Goal: Obtain resource: Download file/media

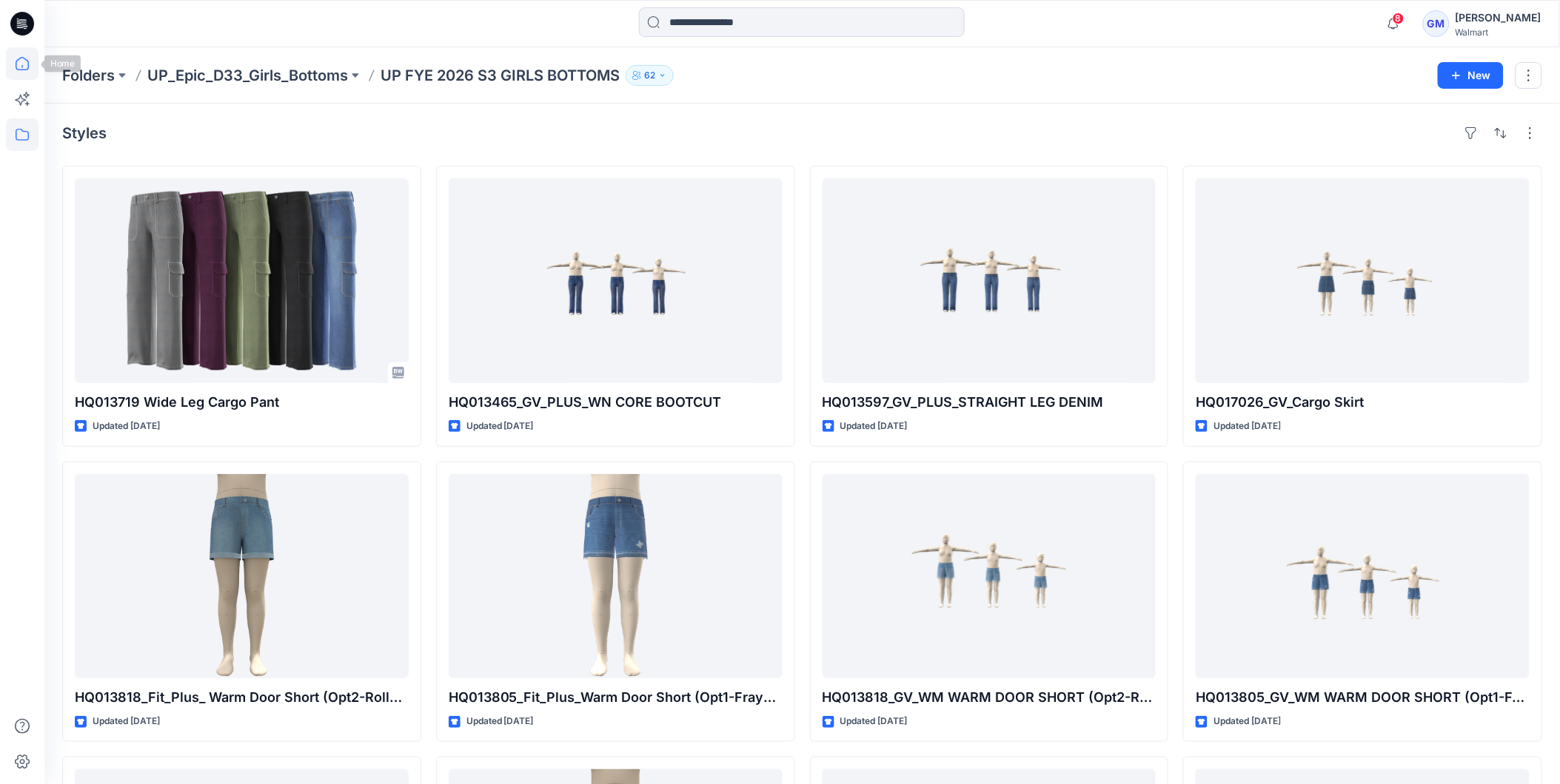
click at [18, 59] on icon at bounding box center [22, 63] width 14 height 14
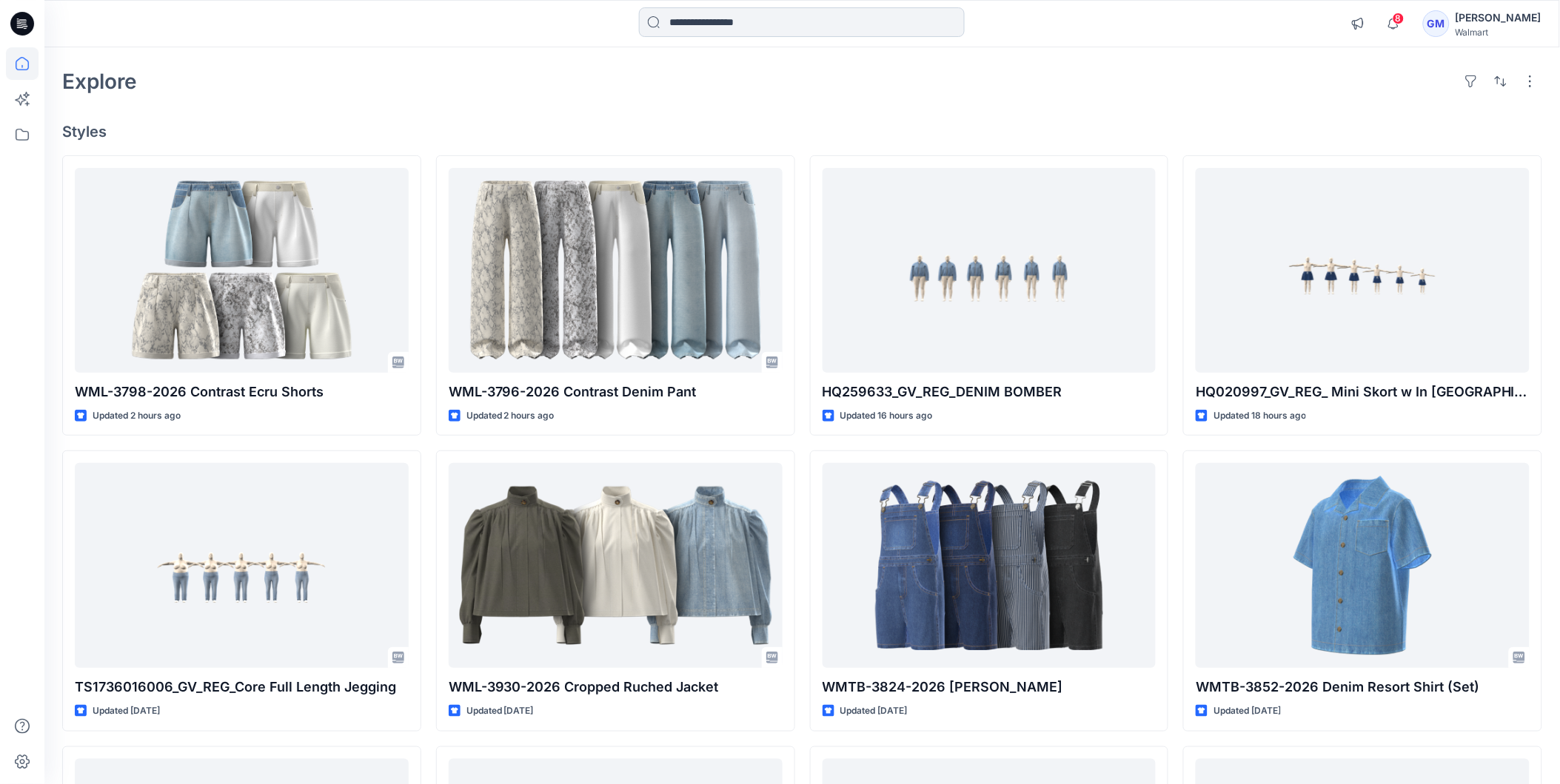
scroll to position [82, 0]
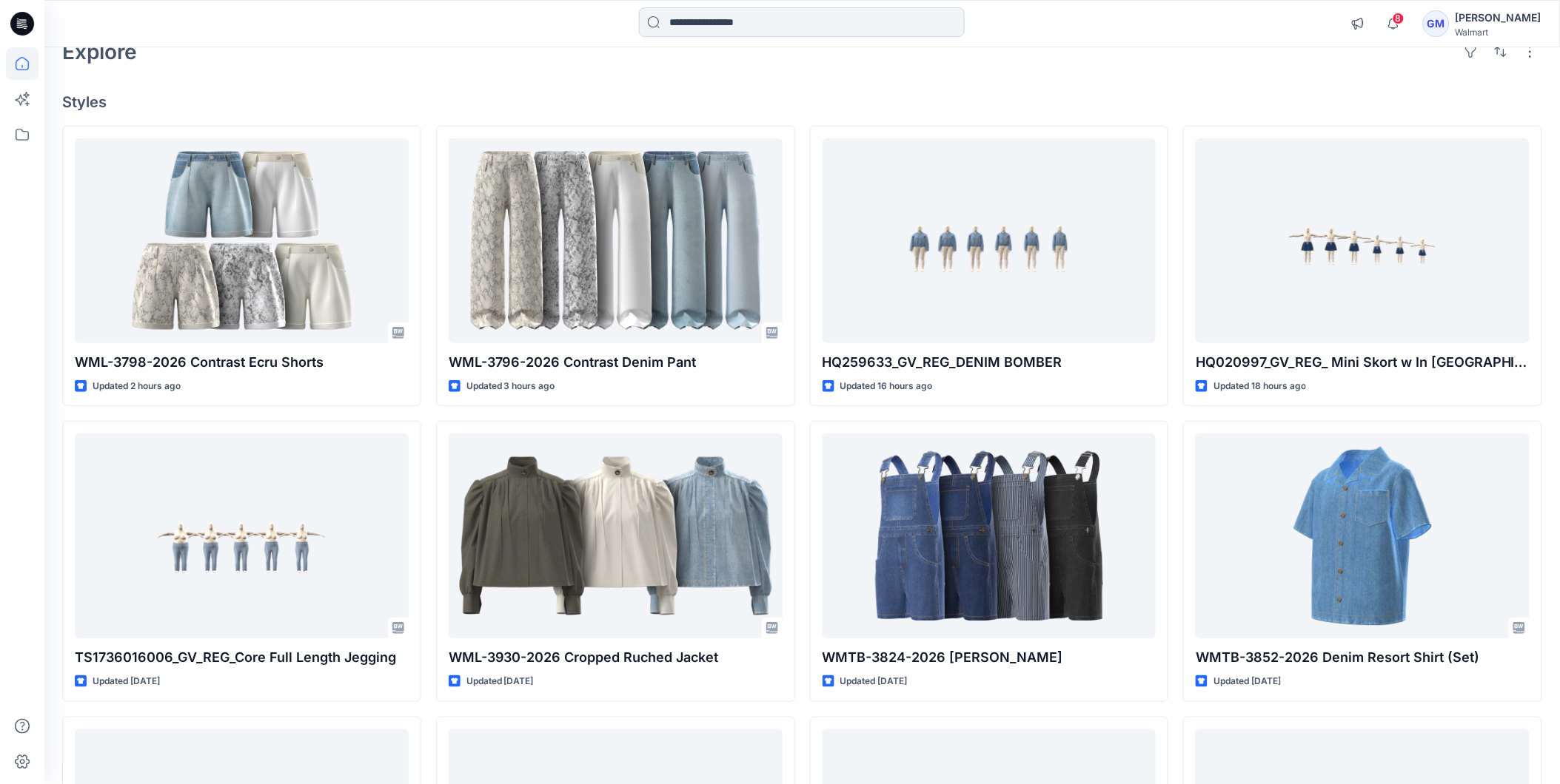
click at [716, 7] on input at bounding box center [802, 22] width 326 height 30
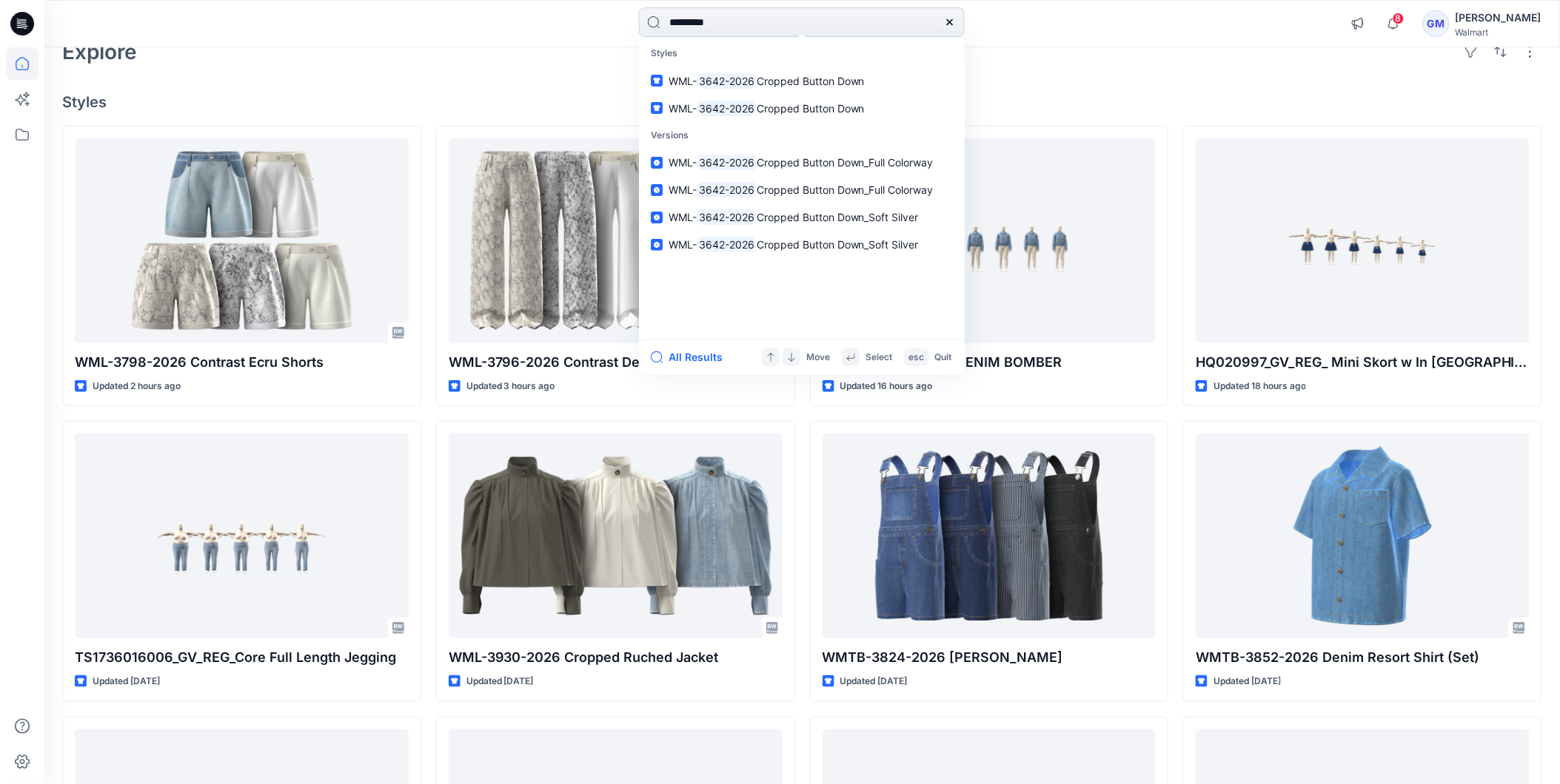
type input "*********"
click at [696, 356] on button "All Results" at bounding box center [692, 358] width 81 height 18
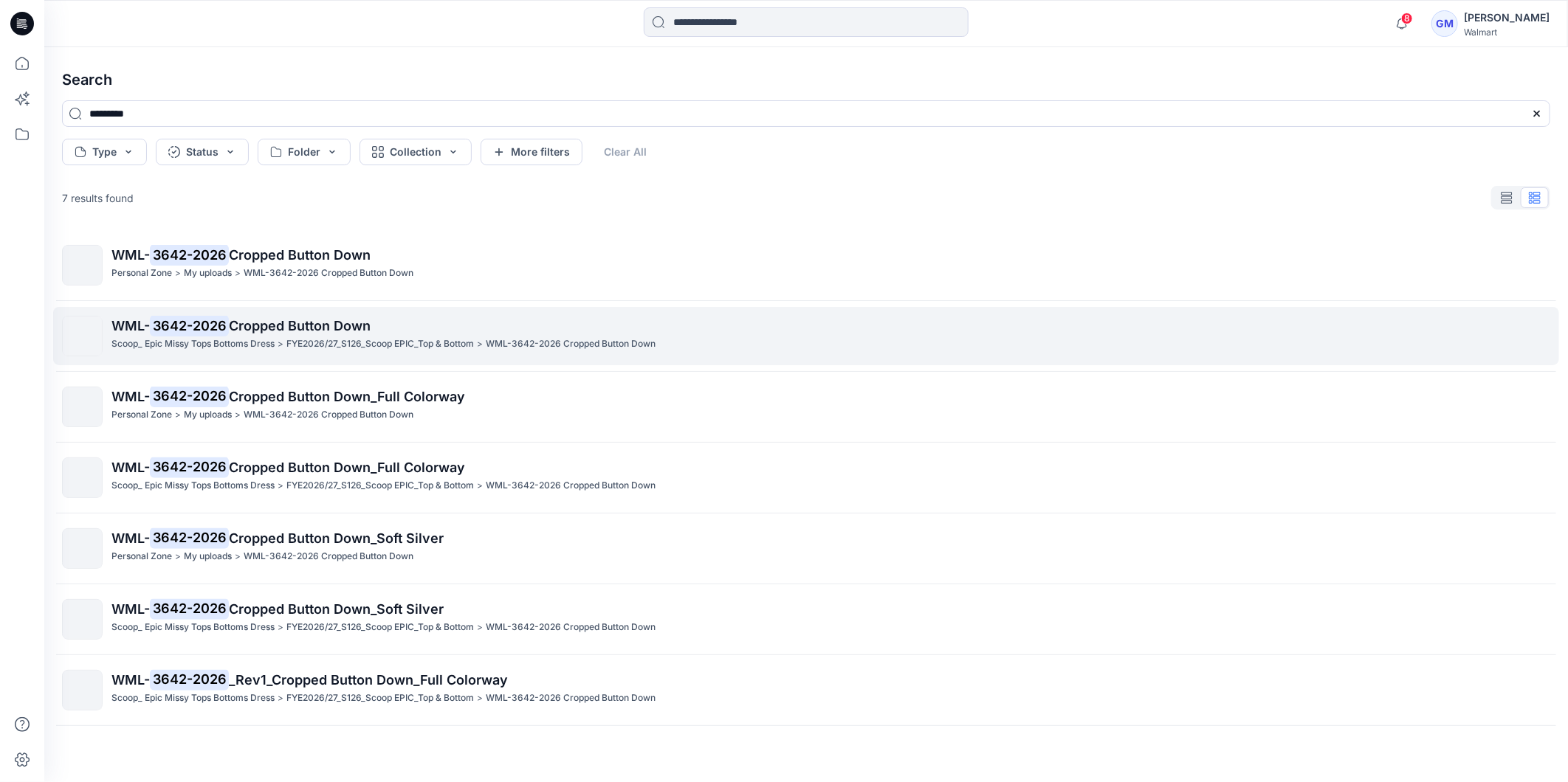
click at [245, 334] on p "WML- 3642-2026 Cropped Button Down" at bounding box center [830, 326] width 1437 height 21
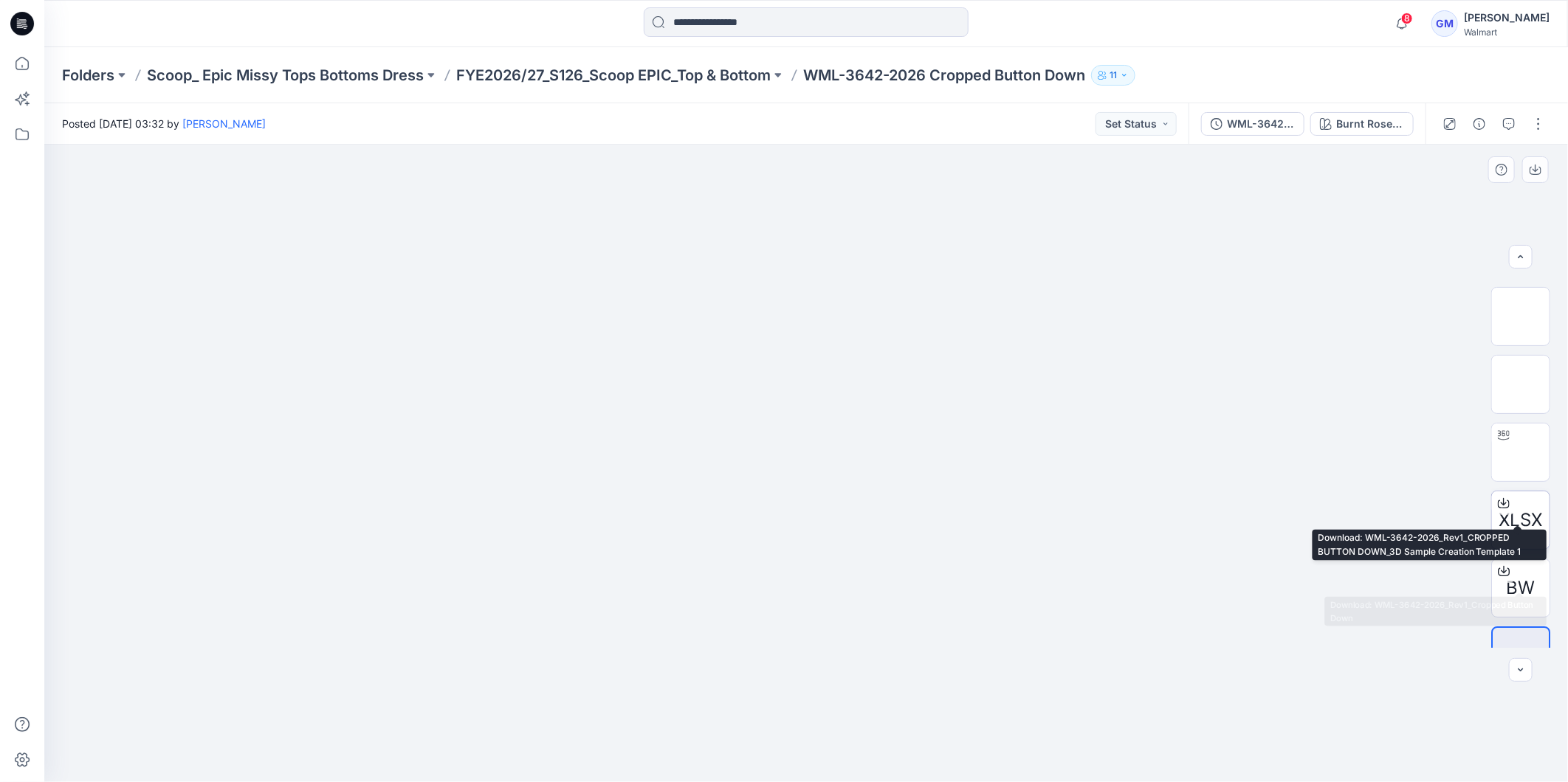
scroll to position [97, 0]
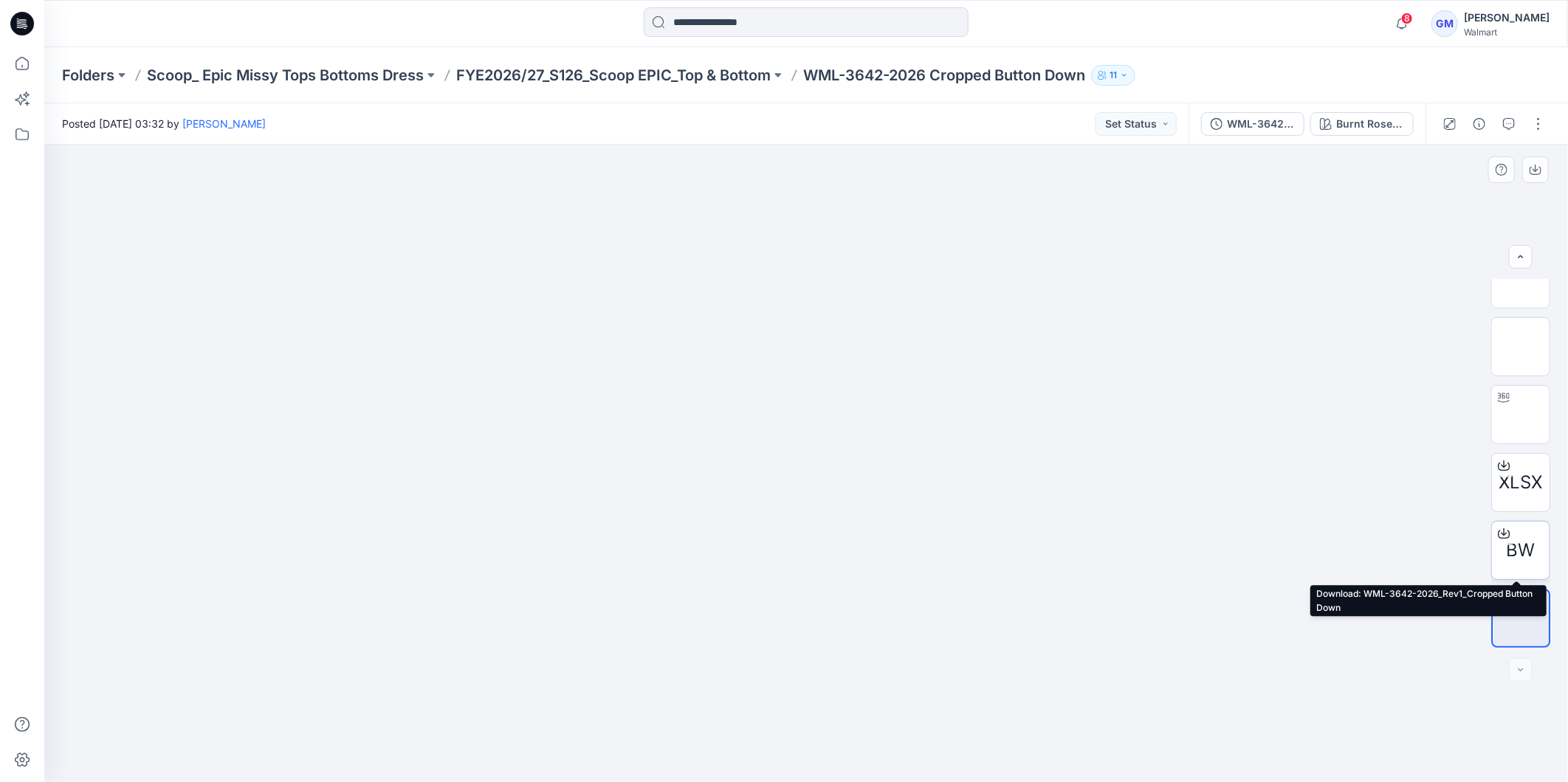
click at [1526, 534] on div "BW" at bounding box center [1520, 550] width 59 height 59
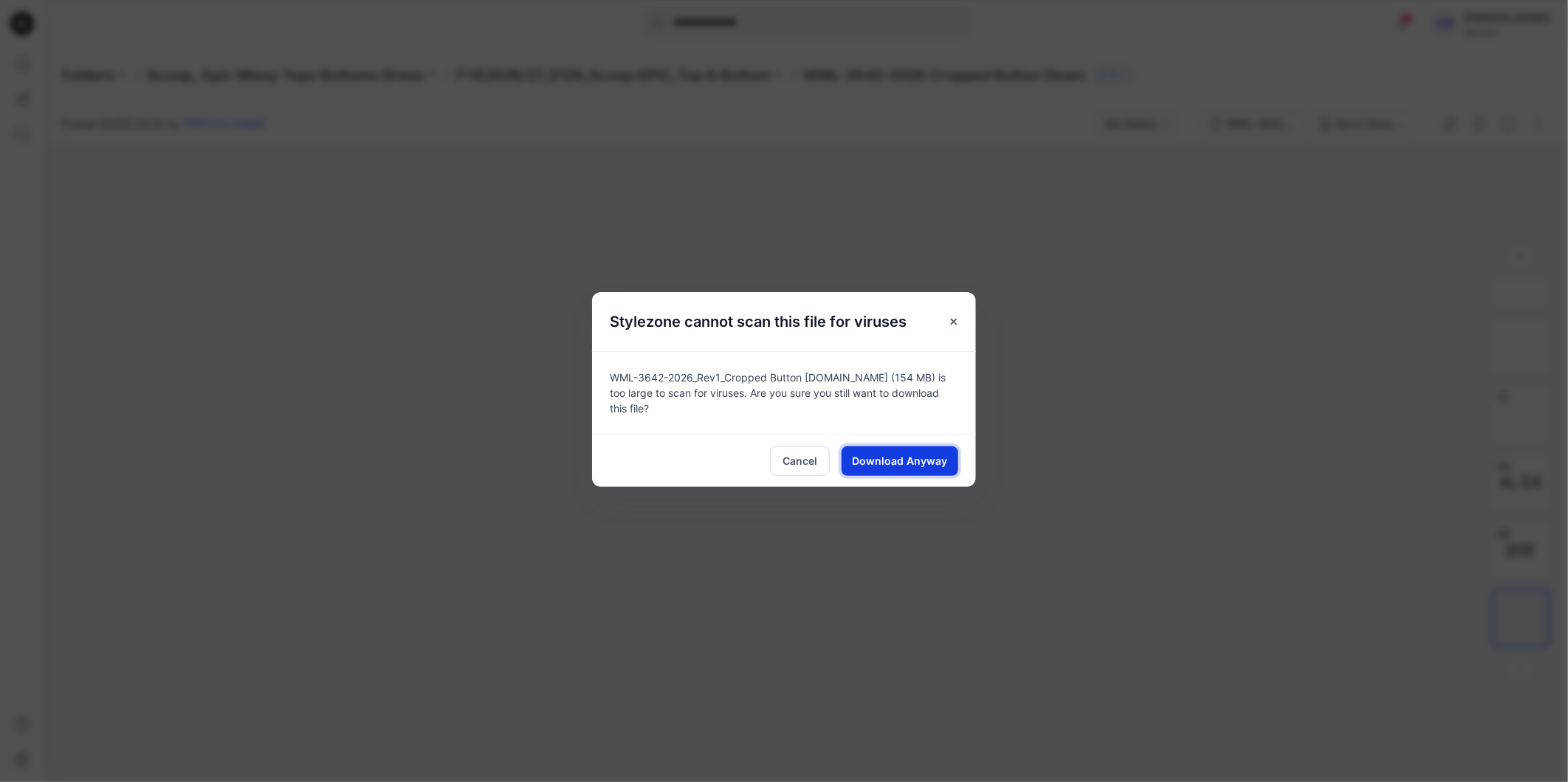
click at [927, 453] on span "Download Anyway" at bounding box center [900, 460] width 96 height 15
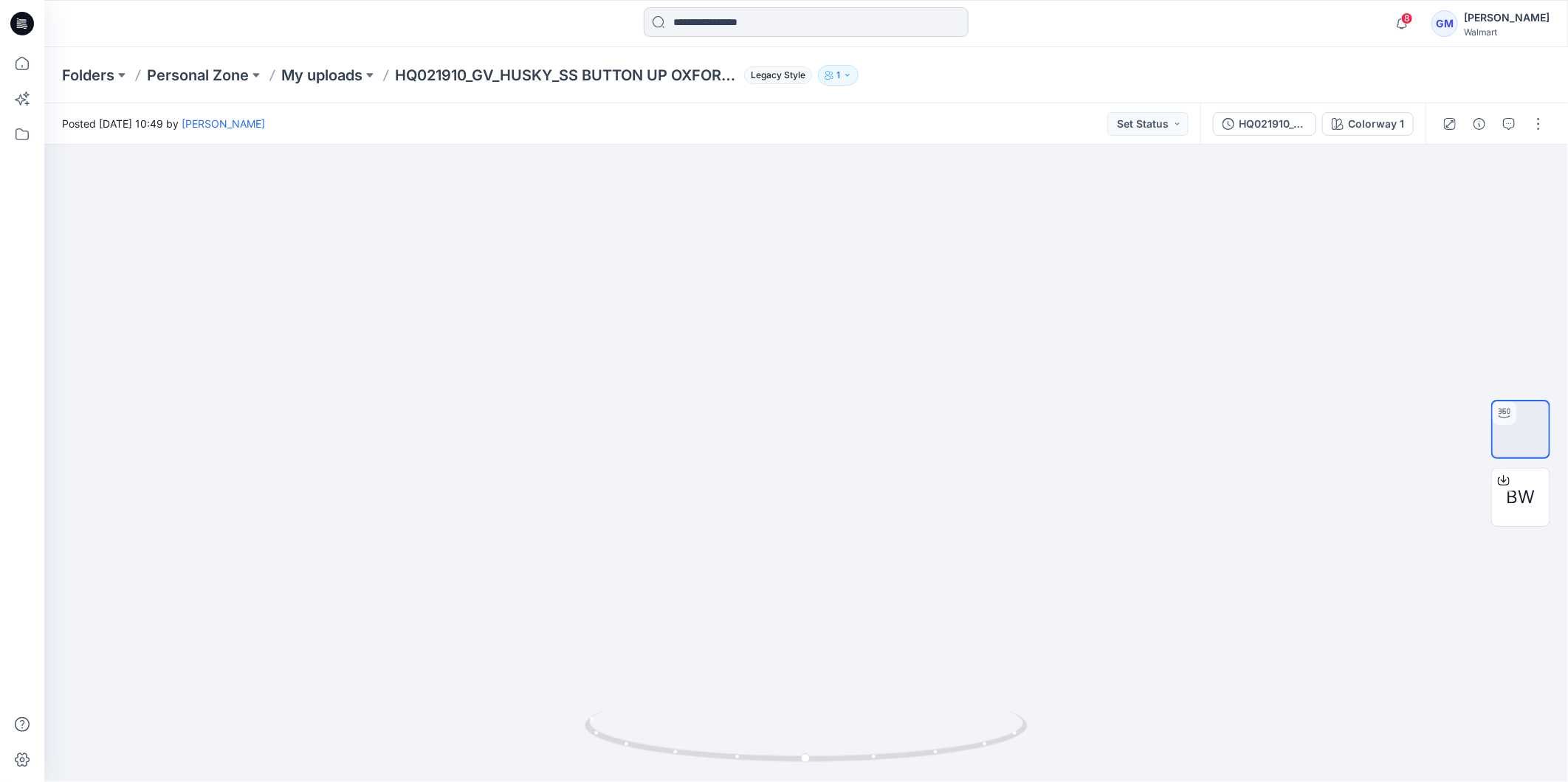
drag, startPoint x: 0, startPoint y: 0, endPoint x: 702, endPoint y: 15, distance: 702.2
click at [702, 15] on input at bounding box center [806, 22] width 325 height 29
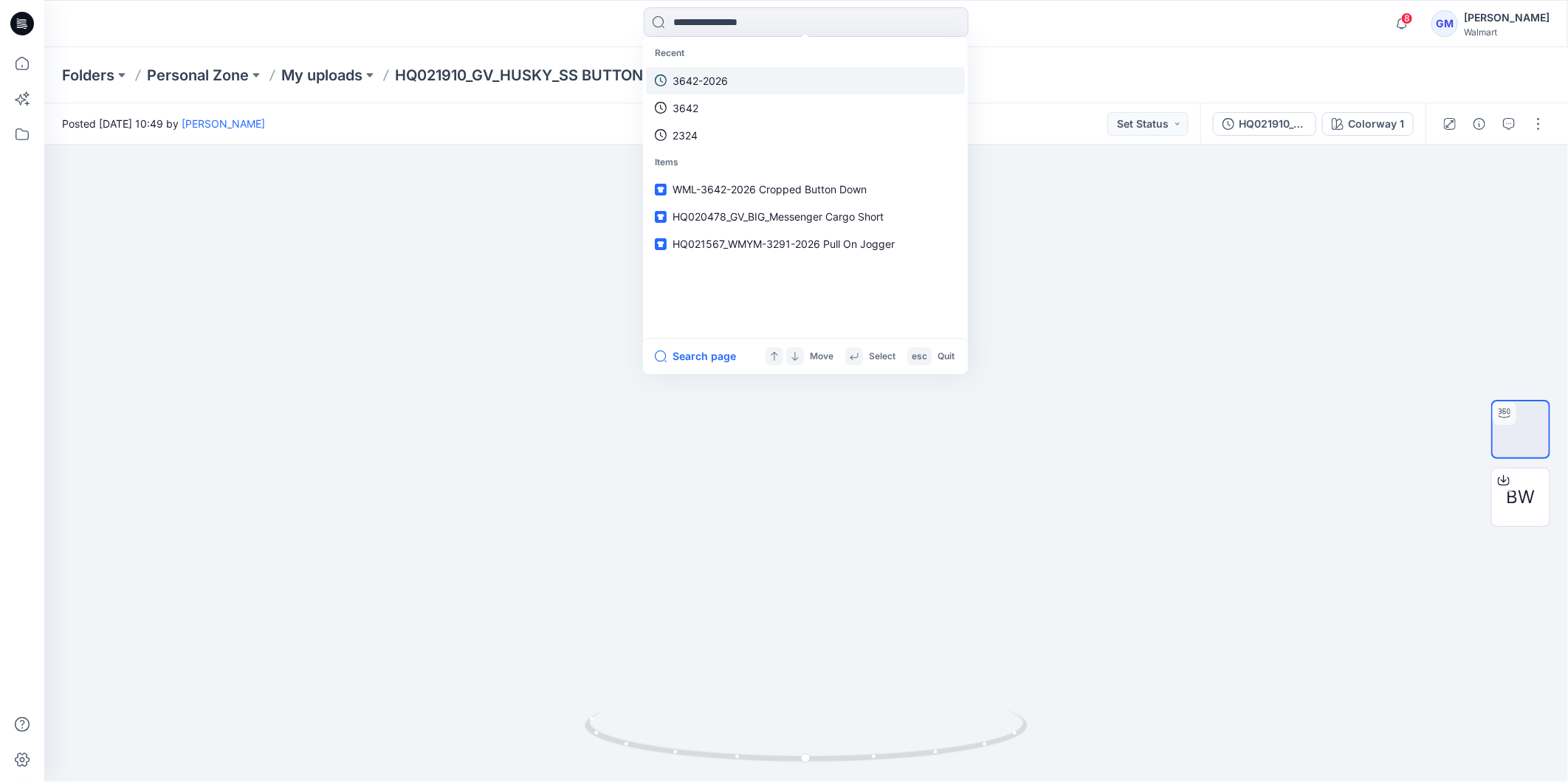
click at [690, 79] on p "3642-2026" at bounding box center [700, 80] width 56 height 15
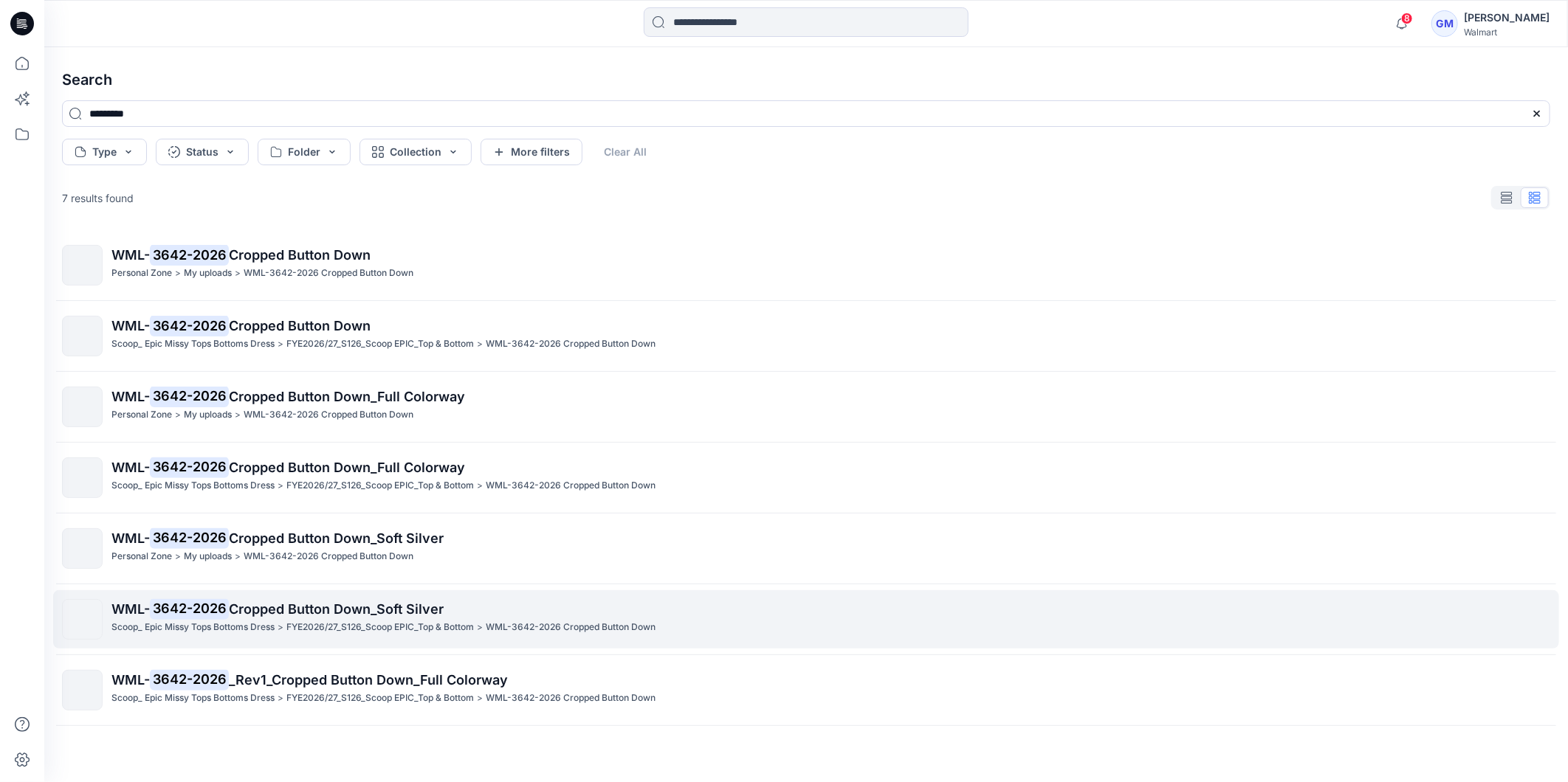
click at [287, 611] on span "Cropped Button Down_Soft Silver" at bounding box center [336, 608] width 215 height 15
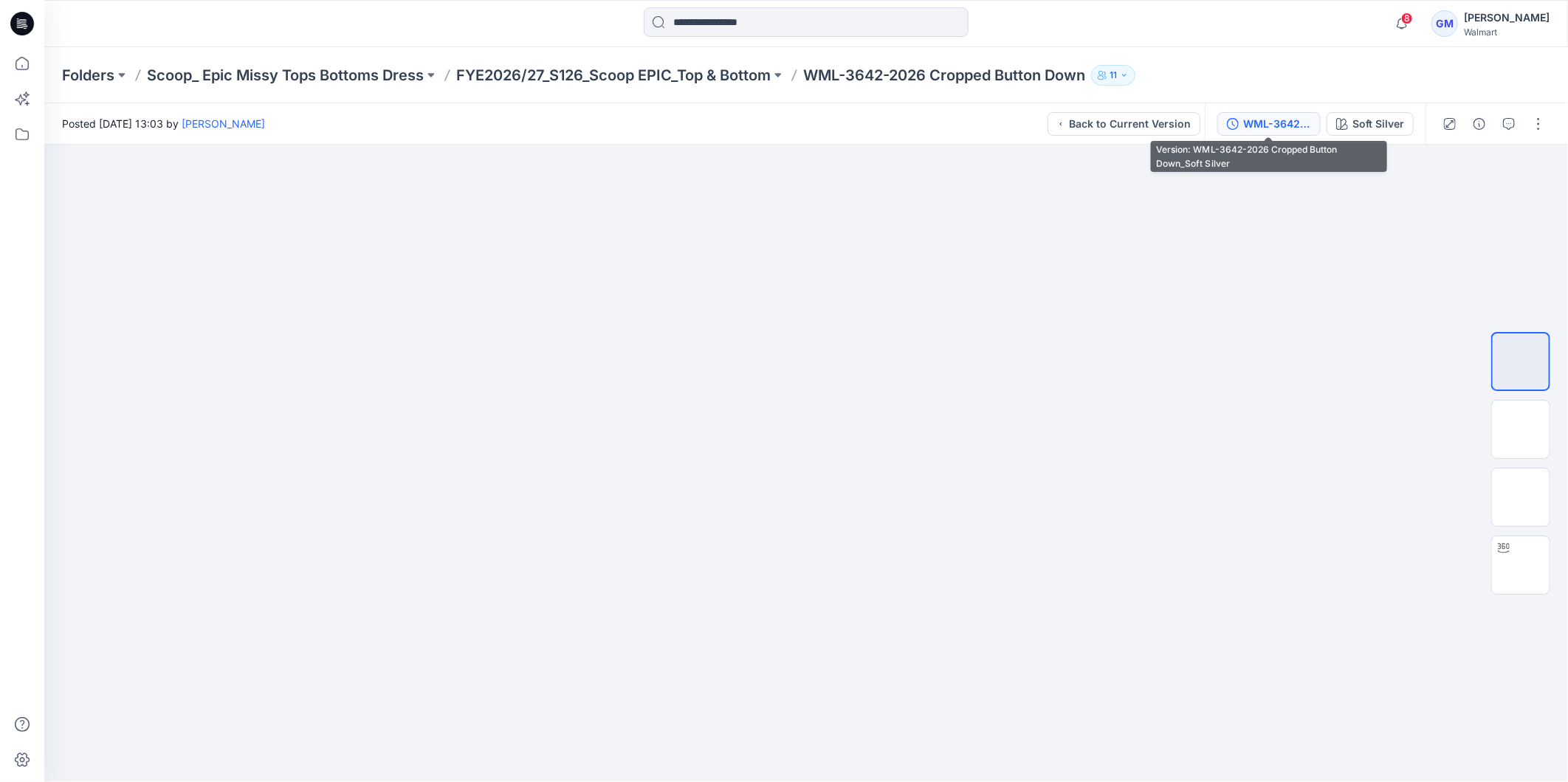
click at [1273, 123] on div "WML-3642-2026 Cropped Button Down_Soft Silver" at bounding box center [1277, 124] width 68 height 16
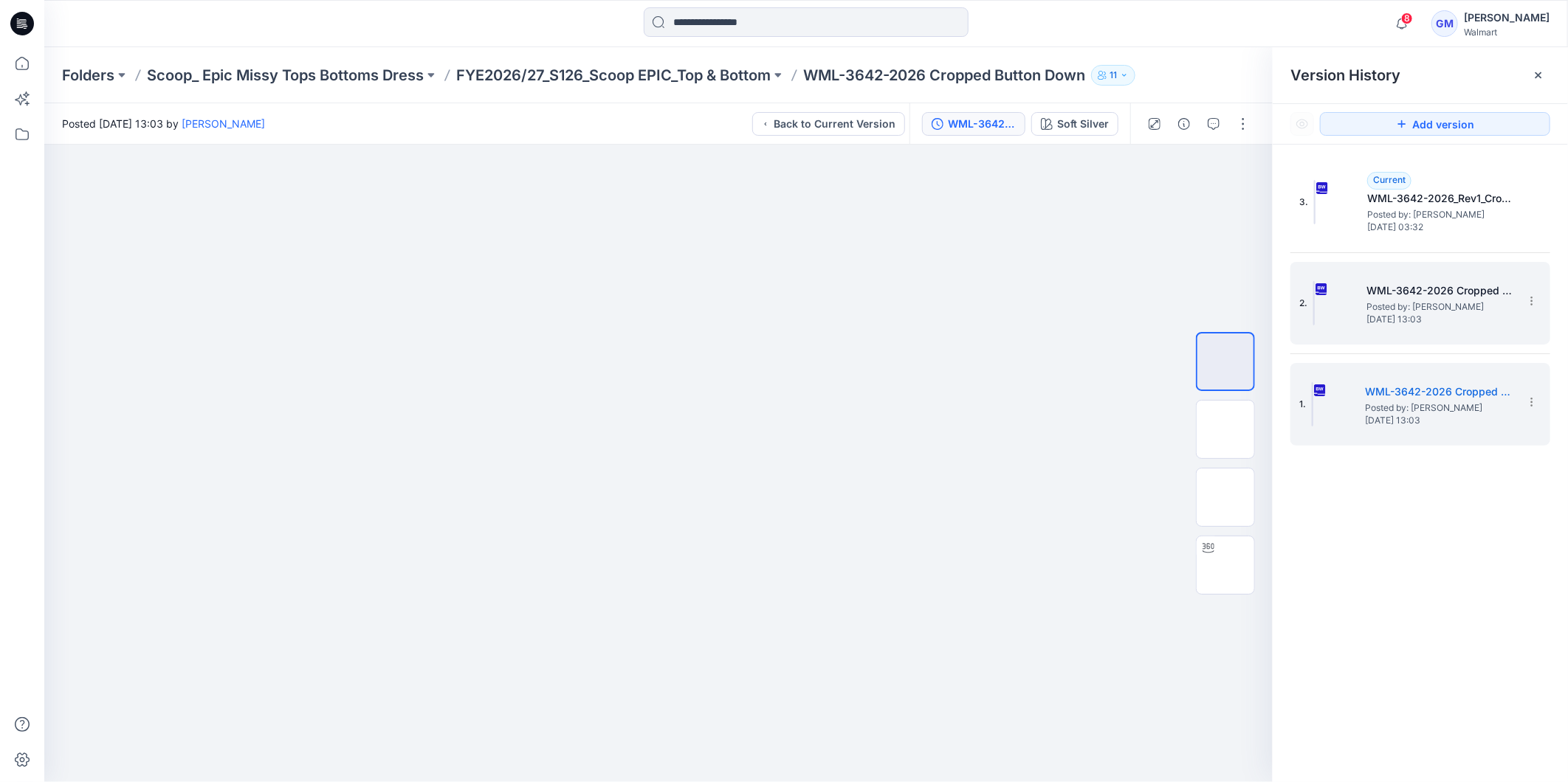
click at [1385, 300] on span "Posted by: Gayan Mahawithanalage" at bounding box center [1440, 307] width 147 height 15
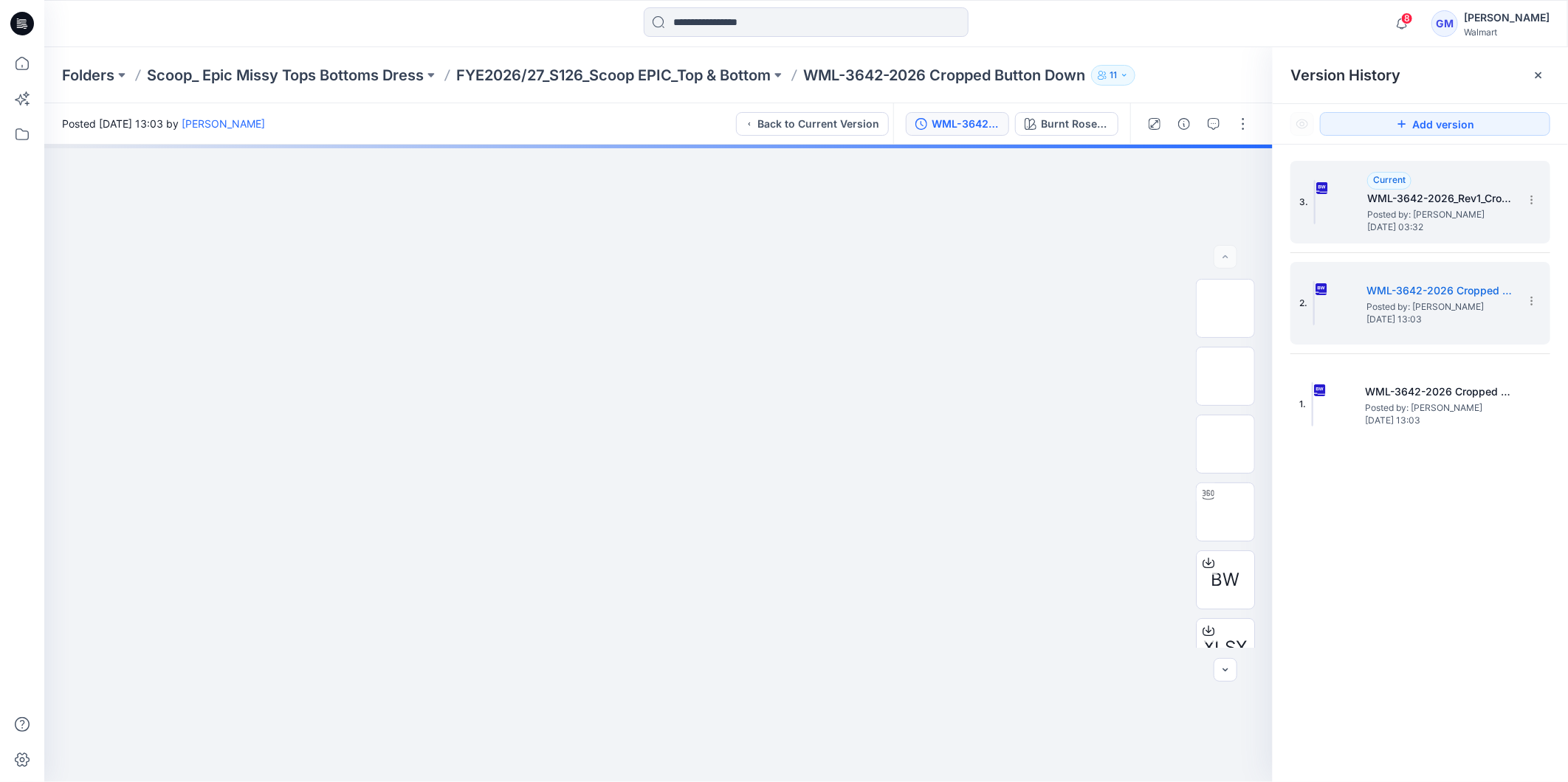
click at [1405, 219] on span "Posted by: Gayan Mahawithanalage" at bounding box center [1440, 214] width 147 height 15
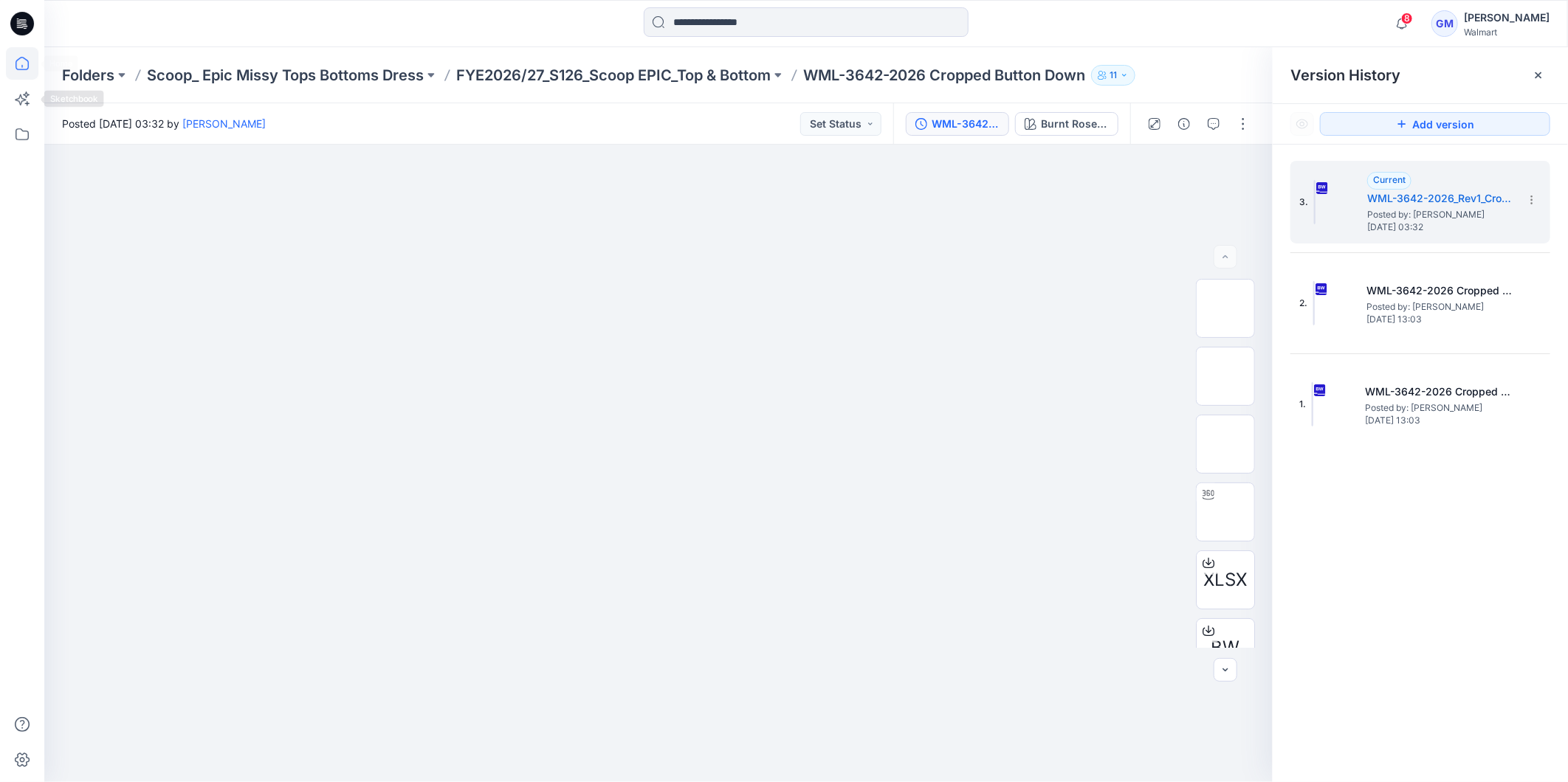
click at [18, 65] on icon at bounding box center [22, 63] width 33 height 33
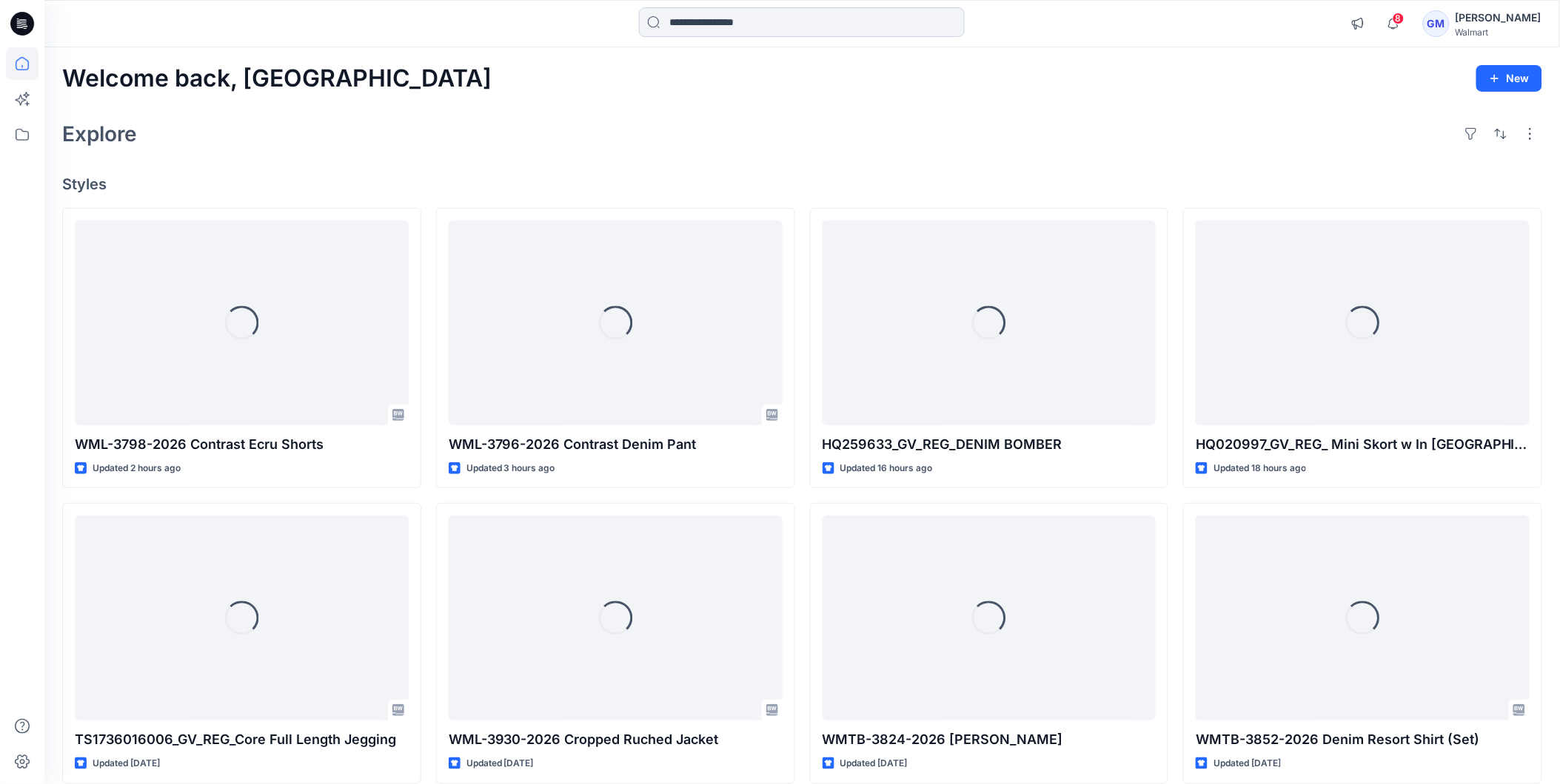
click at [723, 27] on input at bounding box center [802, 22] width 326 height 30
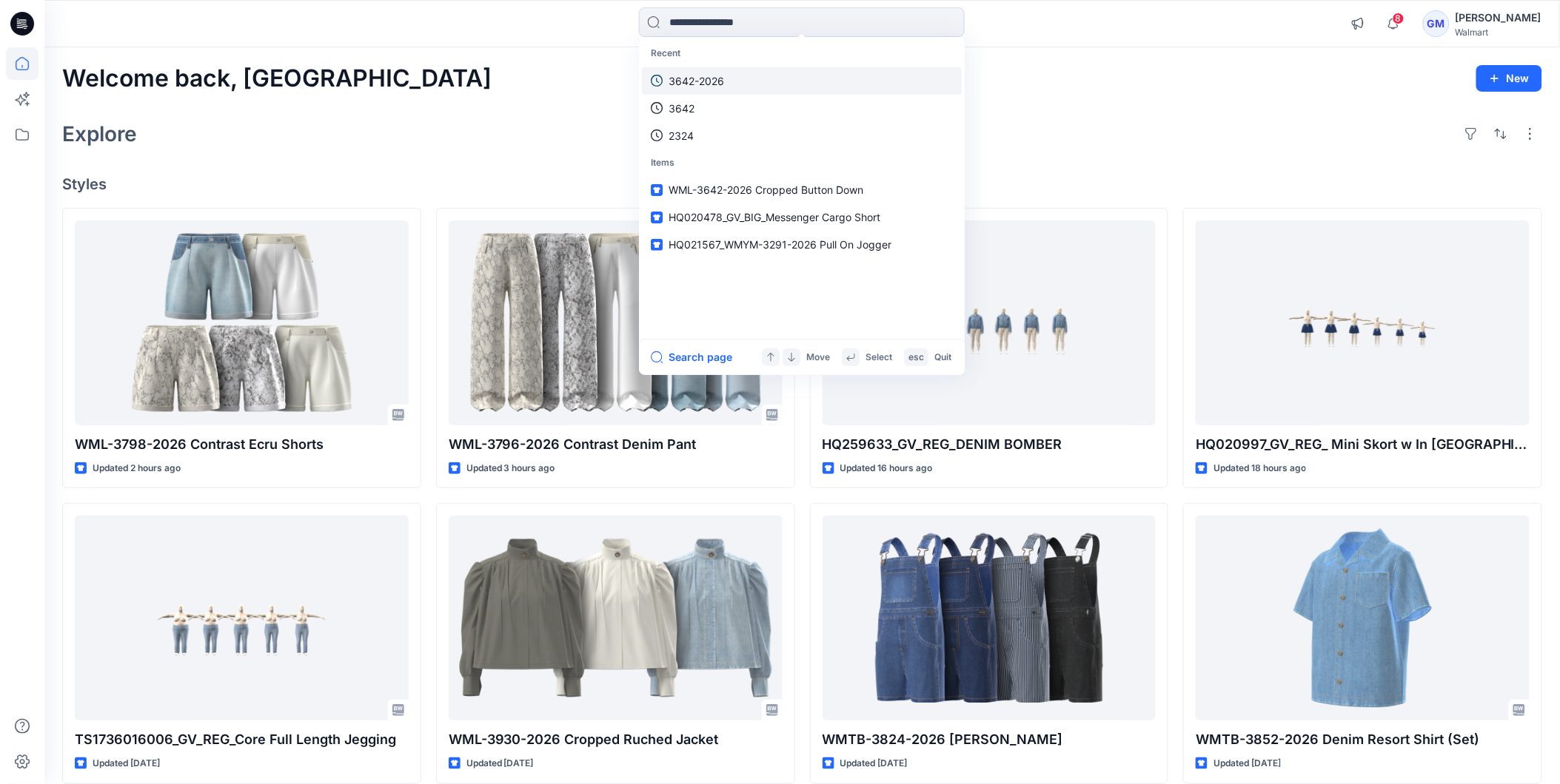
click at [707, 69] on link "3642-2026" at bounding box center [802, 81] width 320 height 27
